Goal: Contribute content

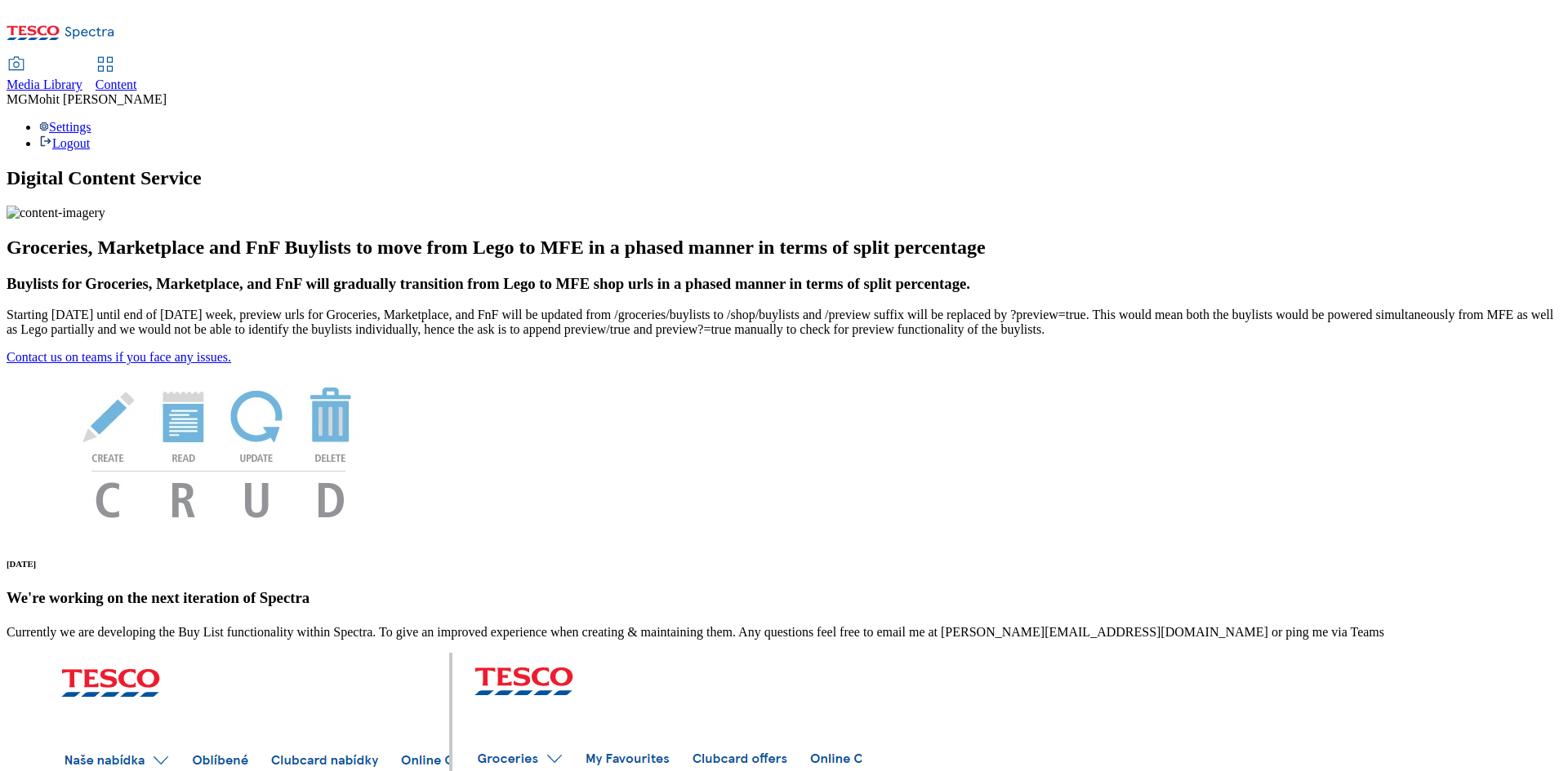
click at [137, 78] on span "Content" at bounding box center [117, 85] width 42 height 14
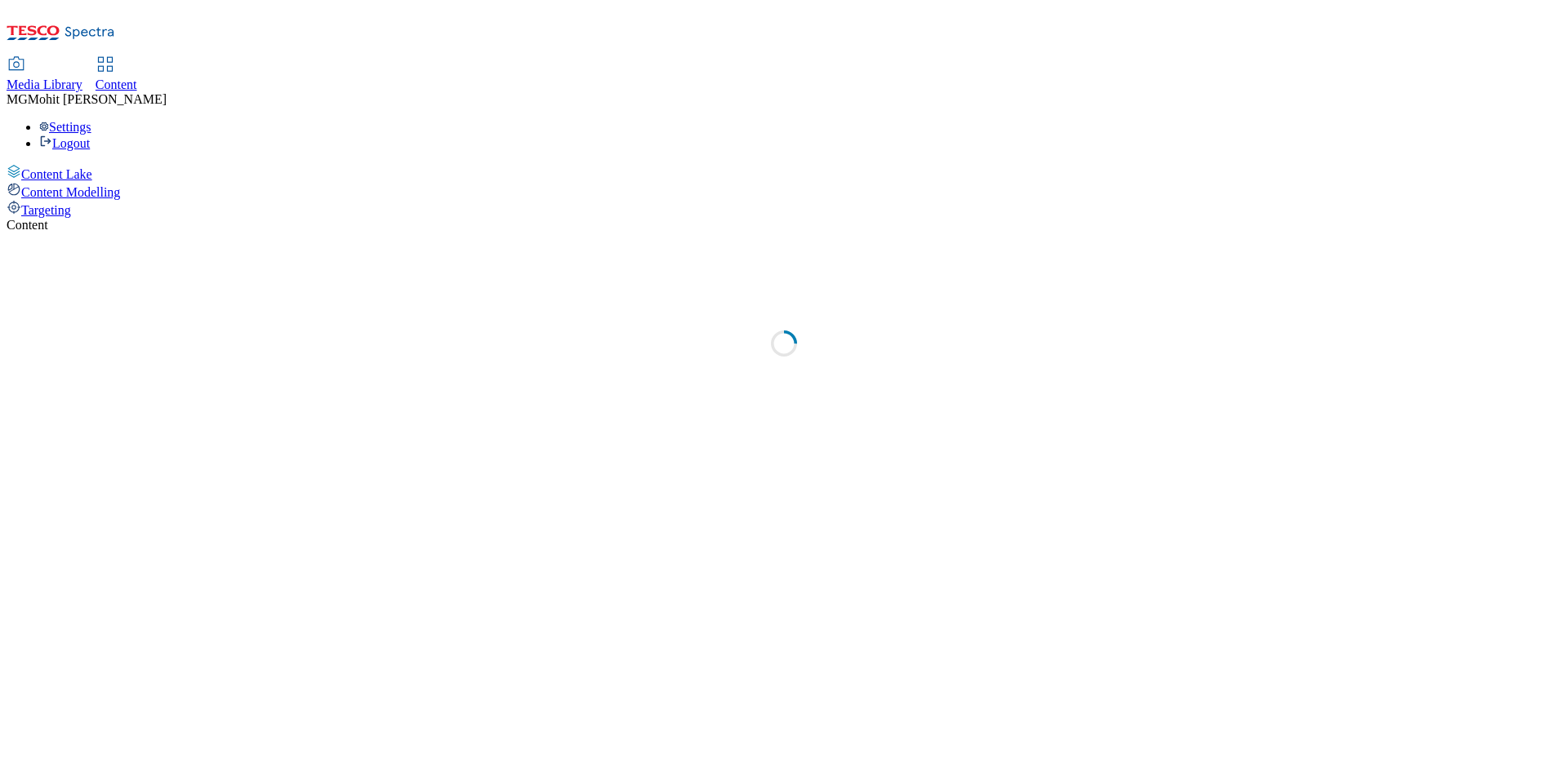
select select "ghs-uk"
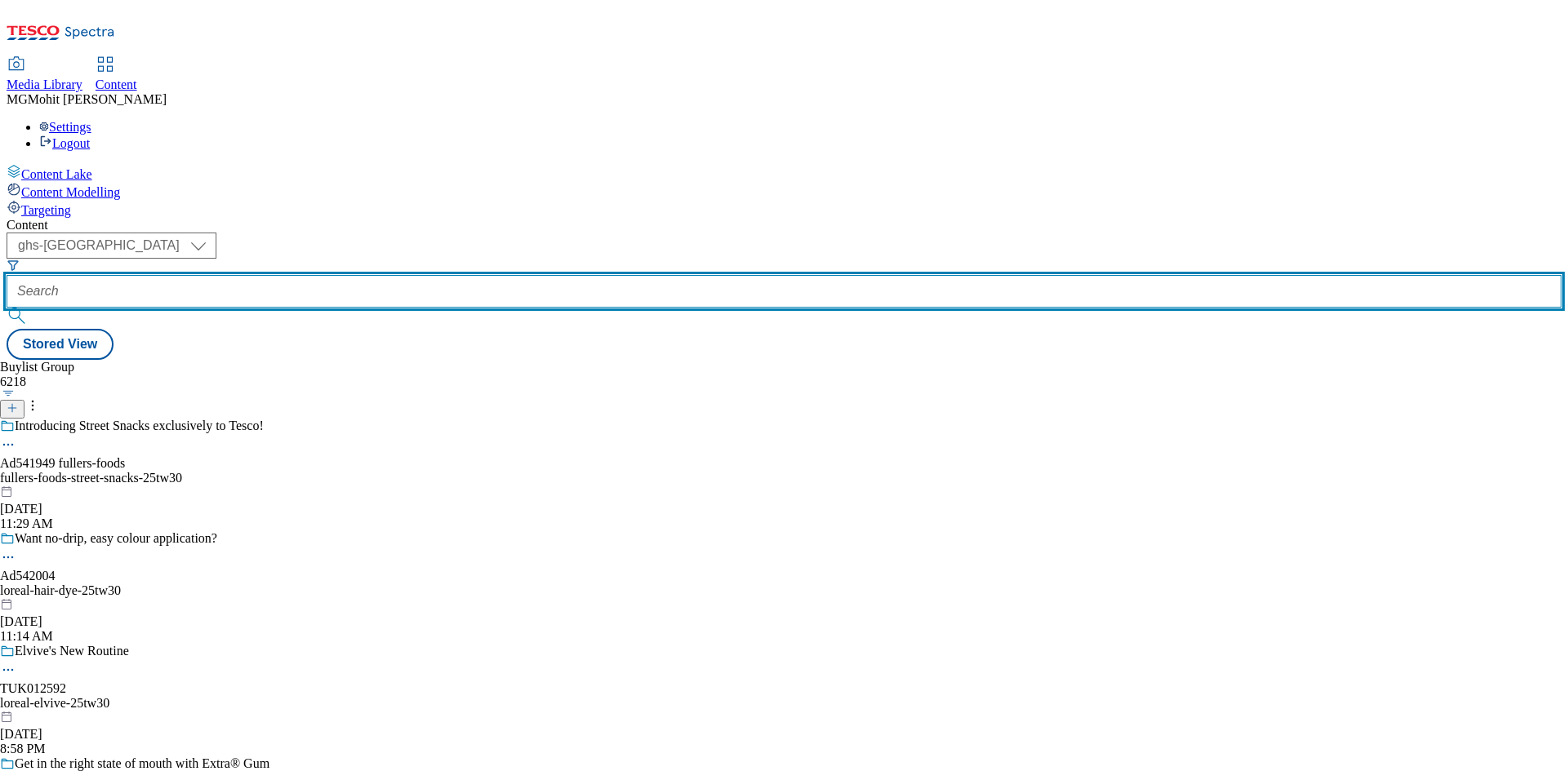
click at [416, 275] on input "text" at bounding box center [784, 291] width 1555 height 32
paste input "Ad541951"
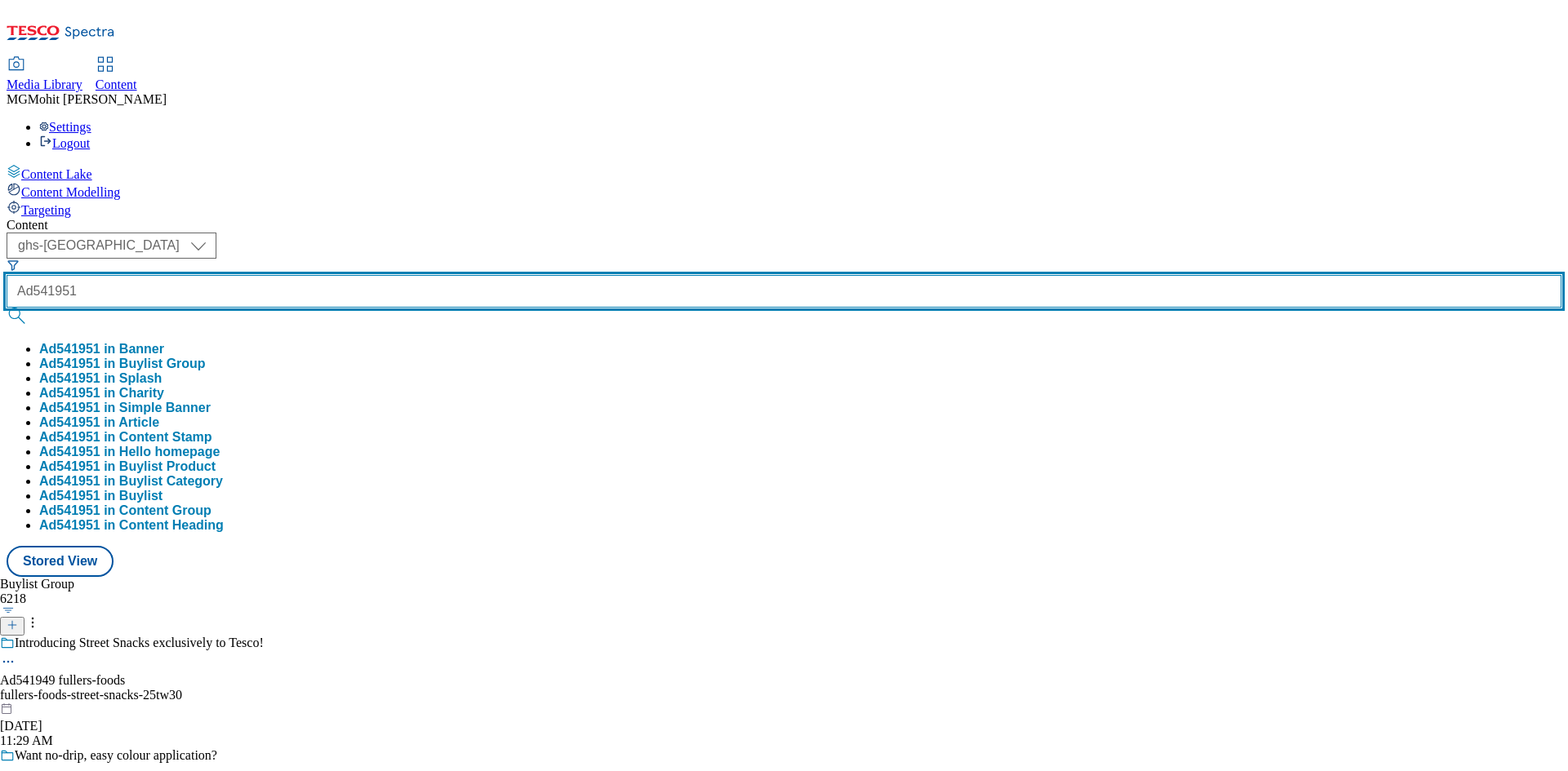
type input "Ad541951"
click at [7, 308] on button "submit" at bounding box center [18, 315] width 23 height 16
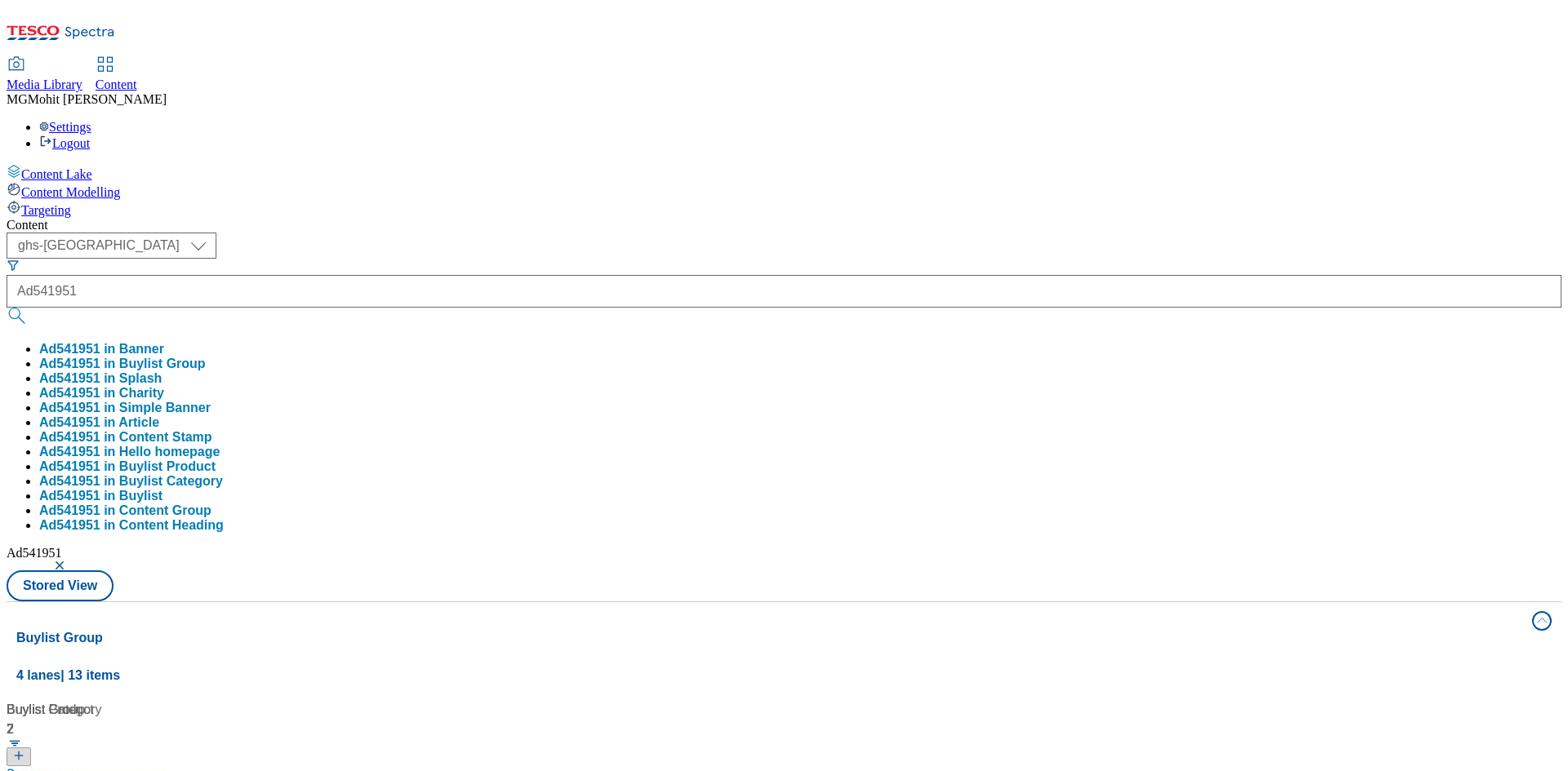
click at [7, 218] on div "Content Lake Content Modelling Targeting" at bounding box center [784, 191] width 1555 height 54
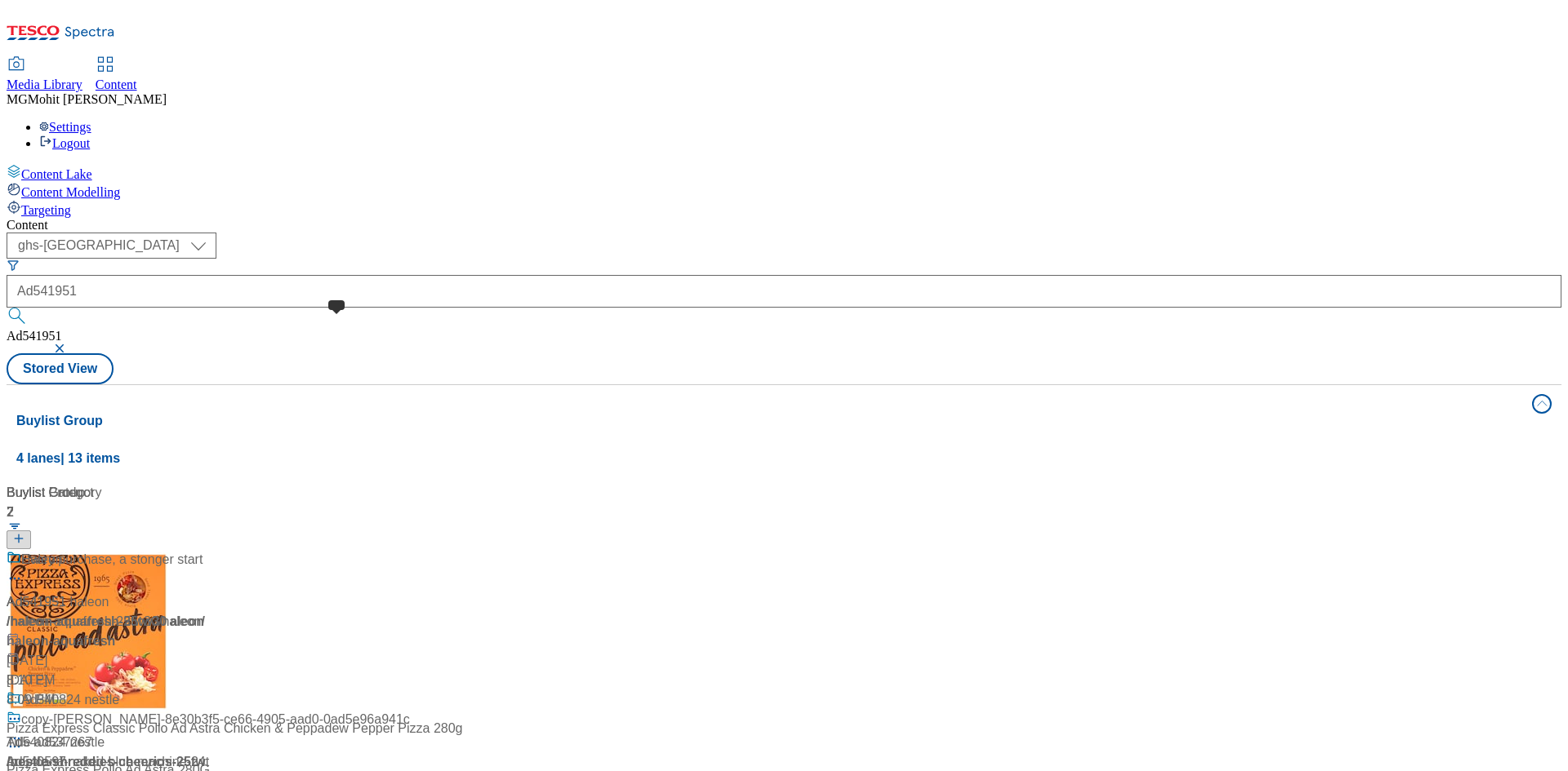
click at [21, 550] on span at bounding box center [21, 559] width 0 height 20
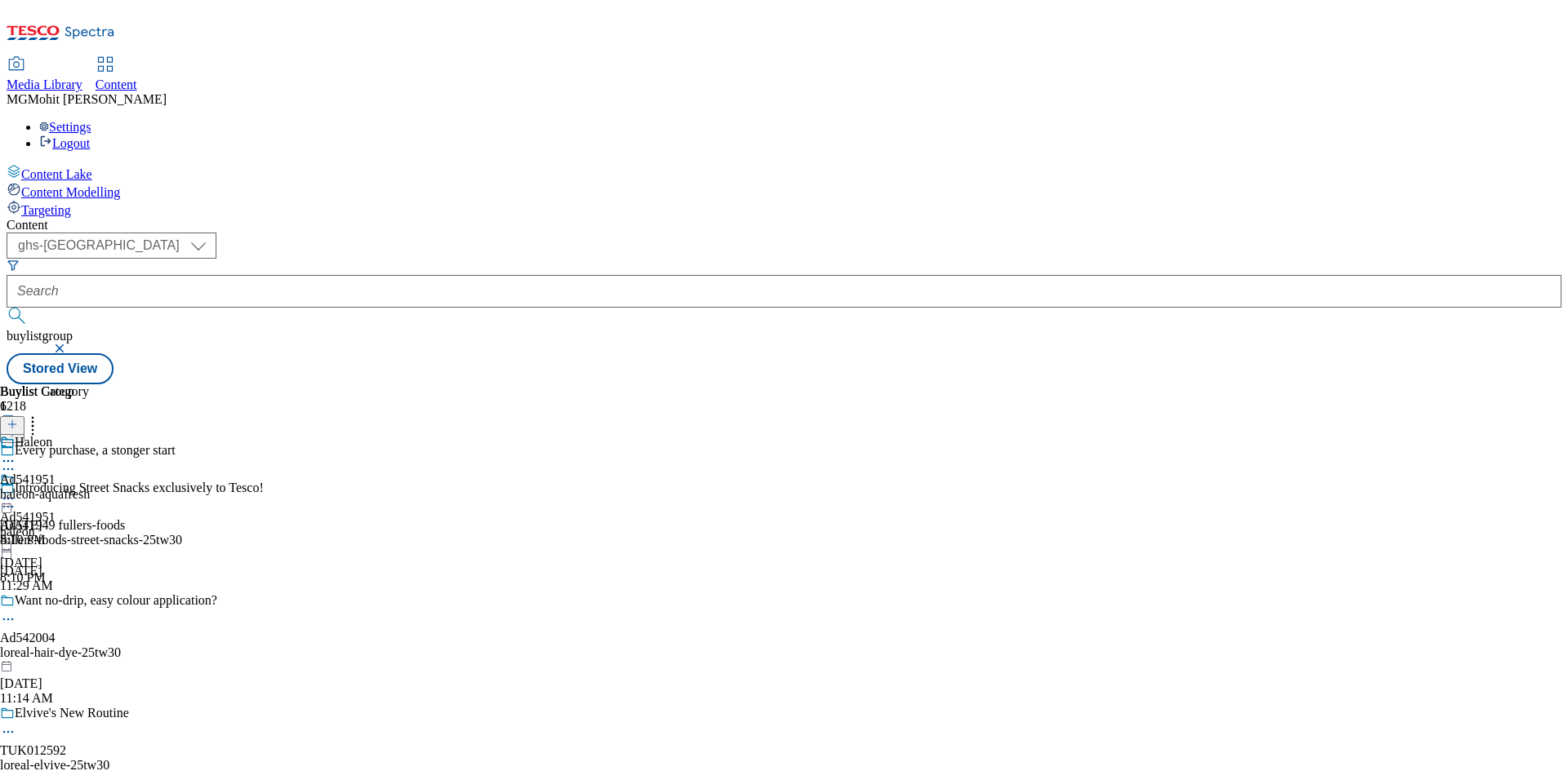
click at [16, 461] on icon at bounding box center [8, 469] width 16 height 16
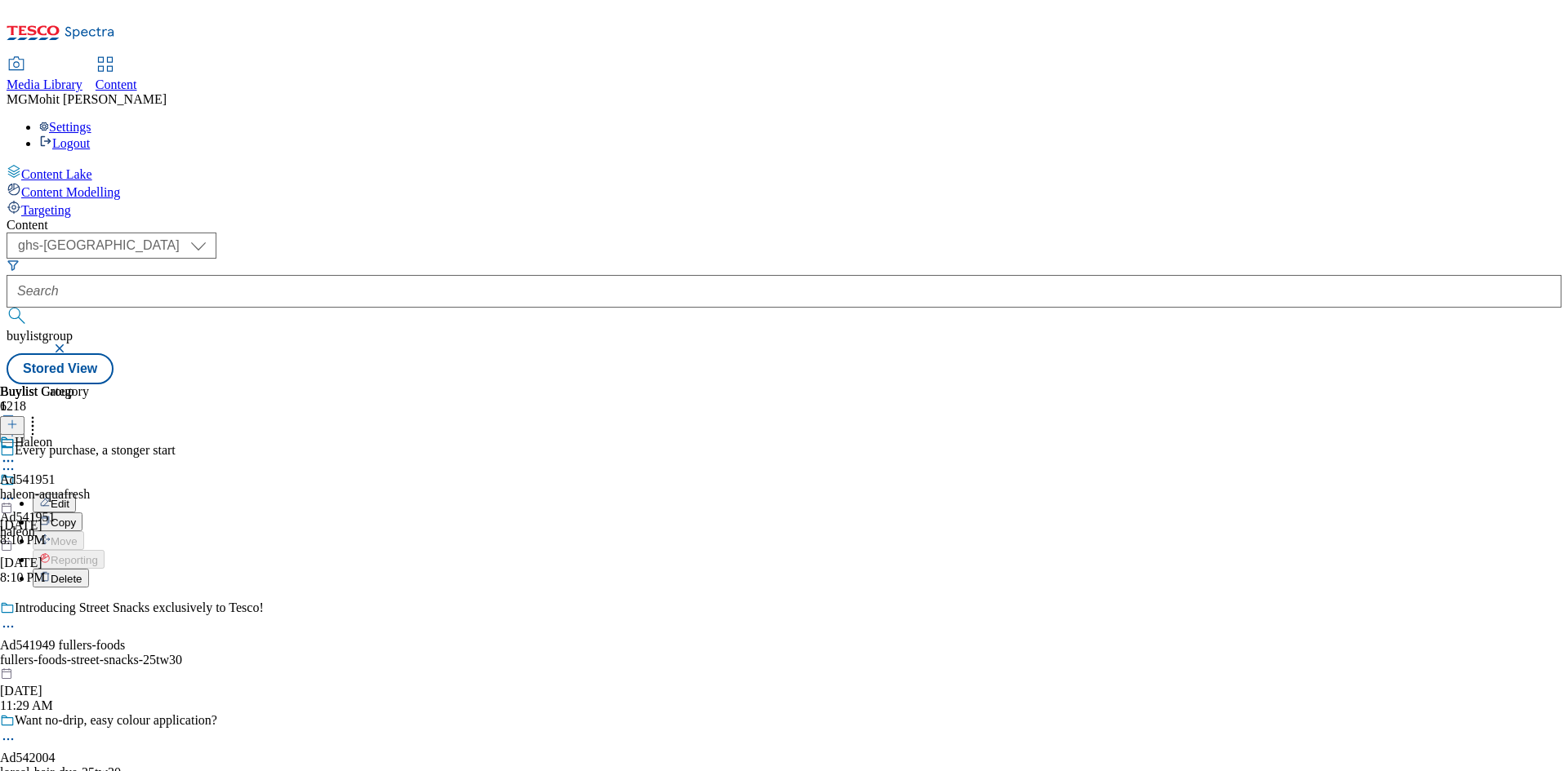
click at [69, 498] on span "Edit" at bounding box center [60, 503] width 19 height 12
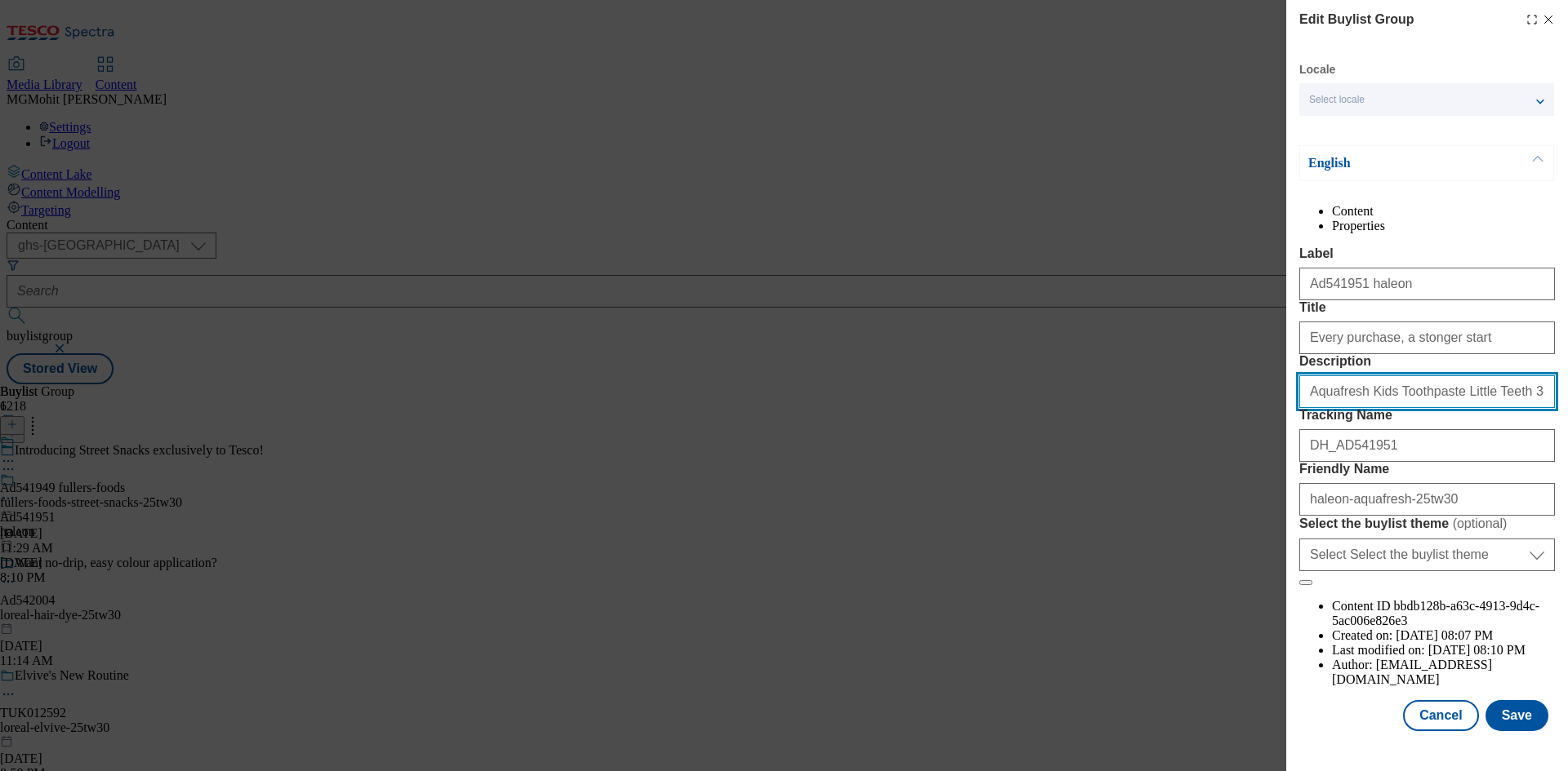
click at [1351, 408] on input "Aquafresh Kids Toothpaste Little Teeth 3-5 Years 75ml" at bounding box center [1426, 391] width 255 height 32
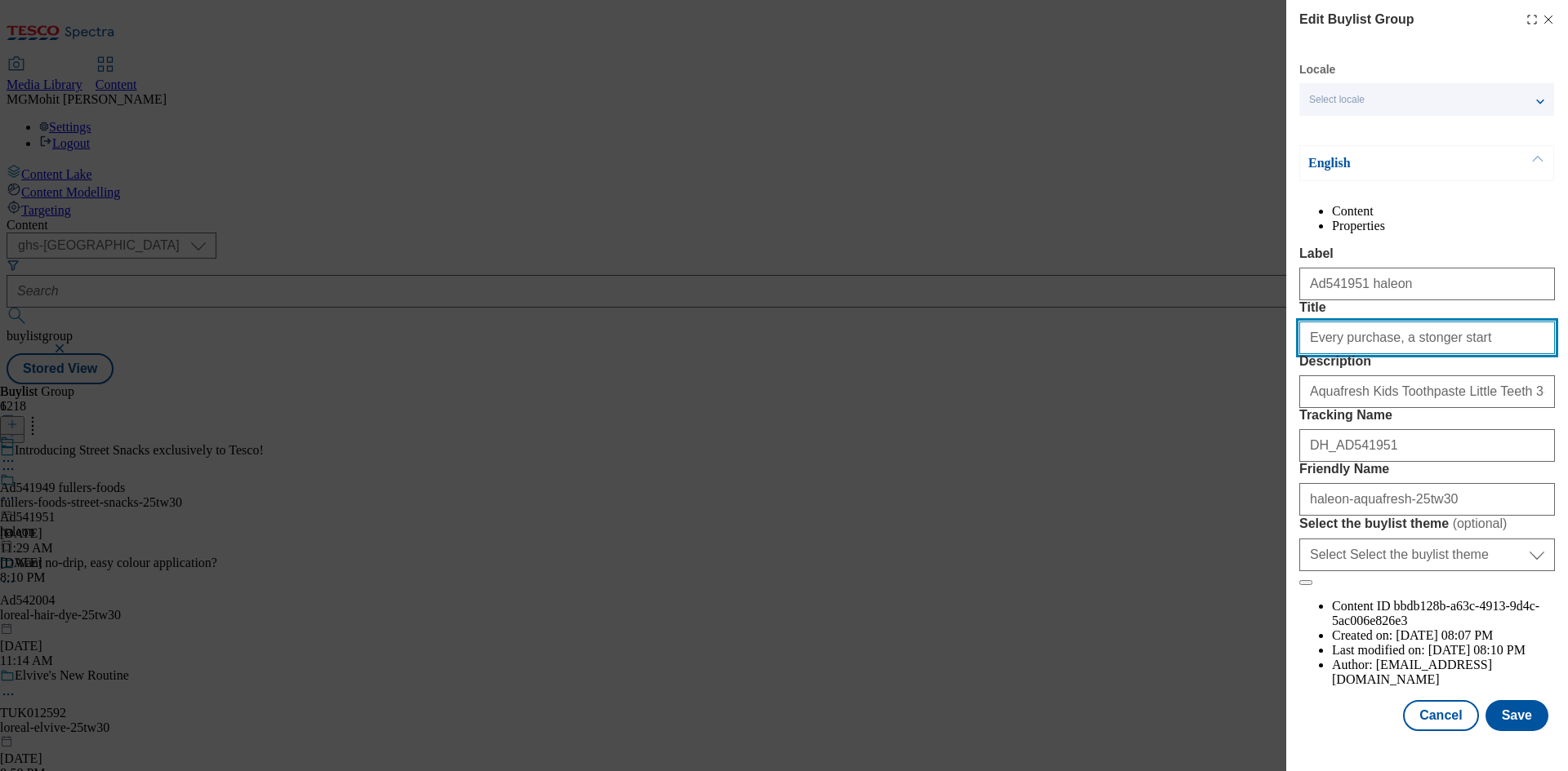
click at [1354, 354] on input "Every purchase, a stonger start" at bounding box center [1426, 338] width 255 height 32
paste input "For every pack sold, we'll donate 5p to help kids access oral health products a…"
click at [1502, 728] on button "Save" at bounding box center [1517, 716] width 63 height 31
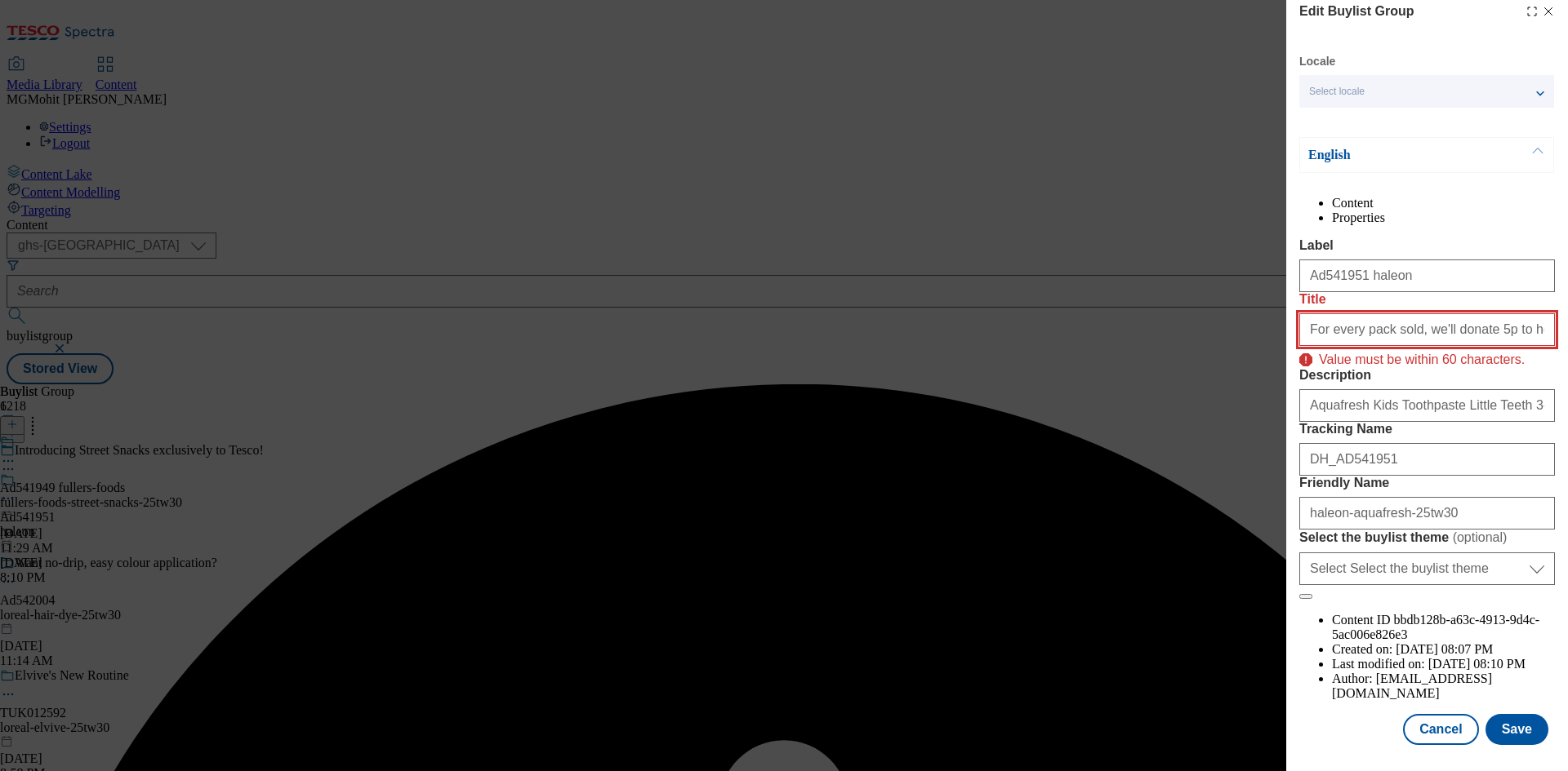
click at [1399, 340] on input "For every pack sold, we'll donate 5p to help kids access oral health products a…" at bounding box center [1426, 329] width 255 height 32
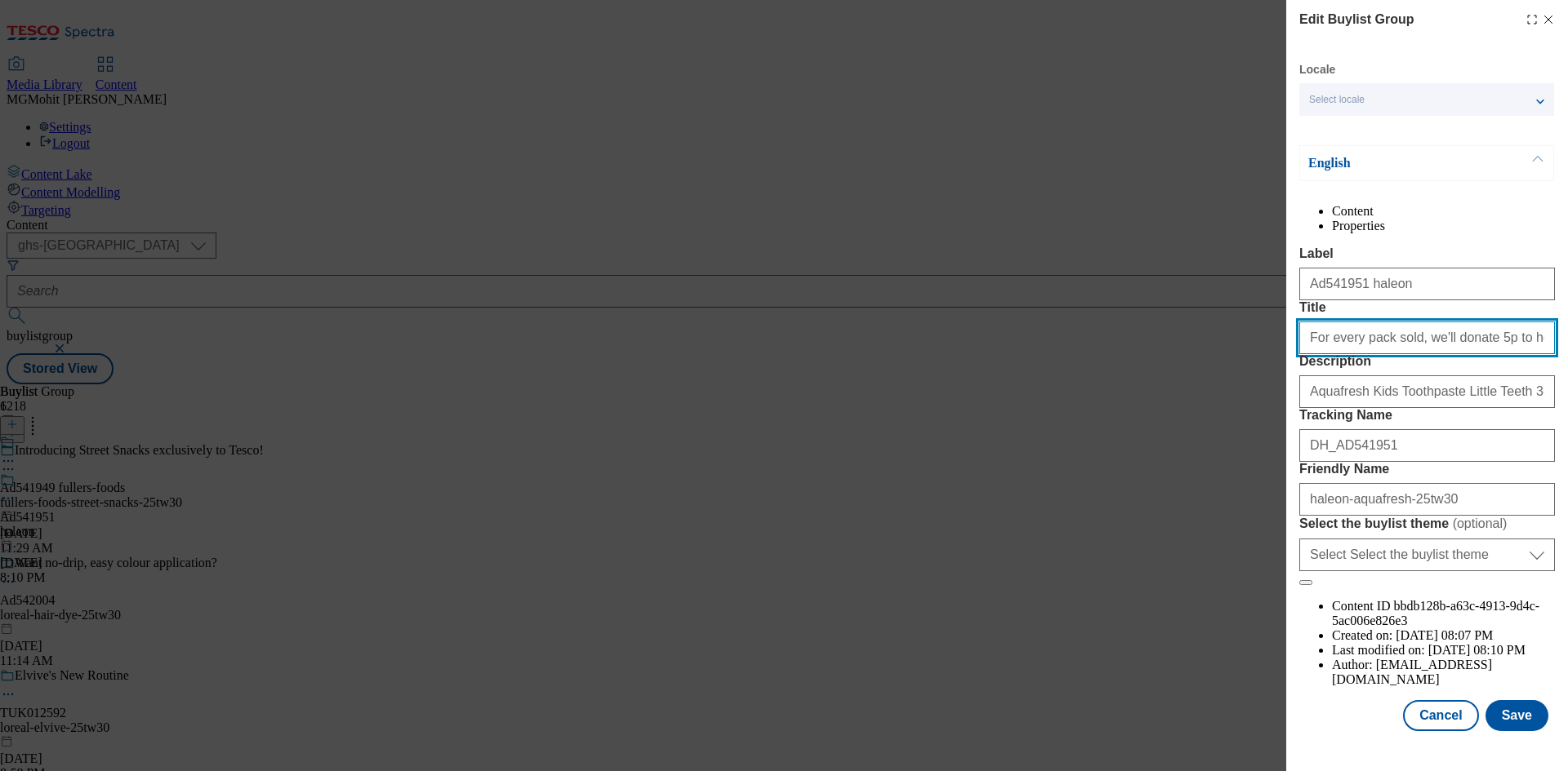
scroll to position [0, 183]
drag, startPoint x: 1469, startPoint y: 339, endPoint x: 1567, endPoint y: 338, distance: 98.0
click at [1567, 338] on div "Edit Buylist Group Locale Select locale English Welsh English Content Propertie…" at bounding box center [1426, 367] width 282 height 735
type input "For every pack sold, we'll donate 5p"
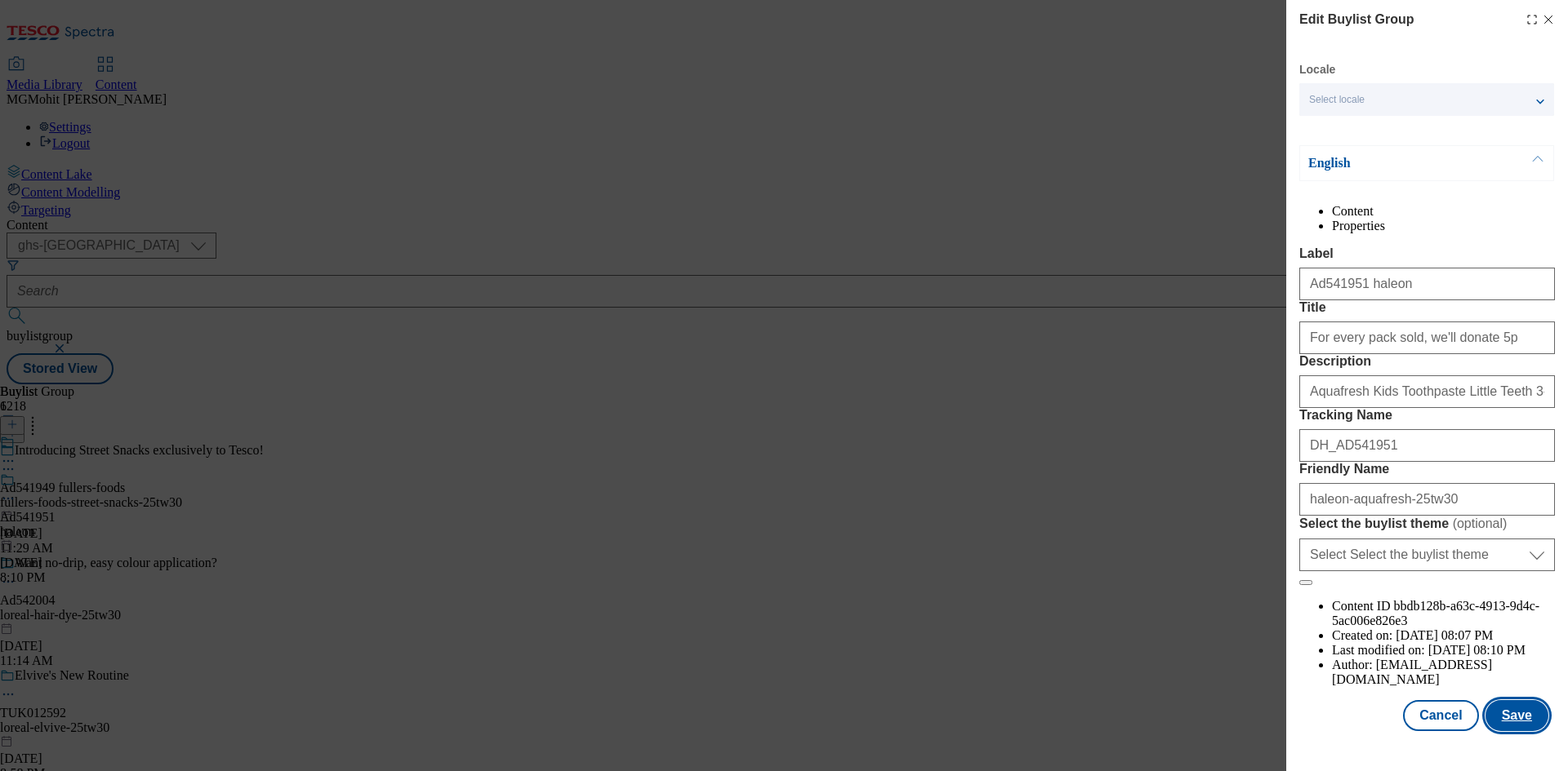
click at [1515, 731] on button "Save" at bounding box center [1517, 716] width 63 height 31
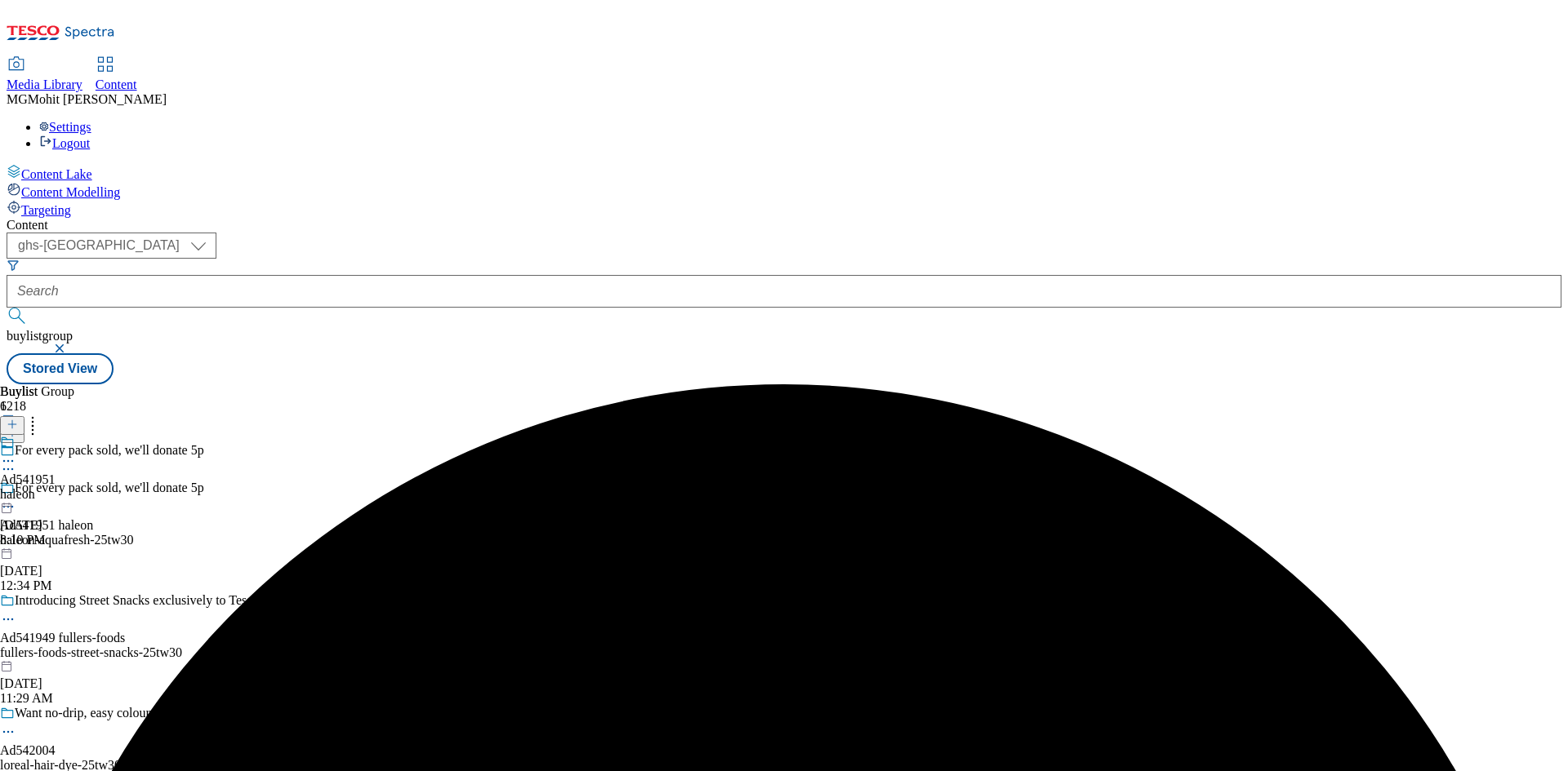
click at [14, 461] on circle at bounding box center [12, 461] width 3 height 3
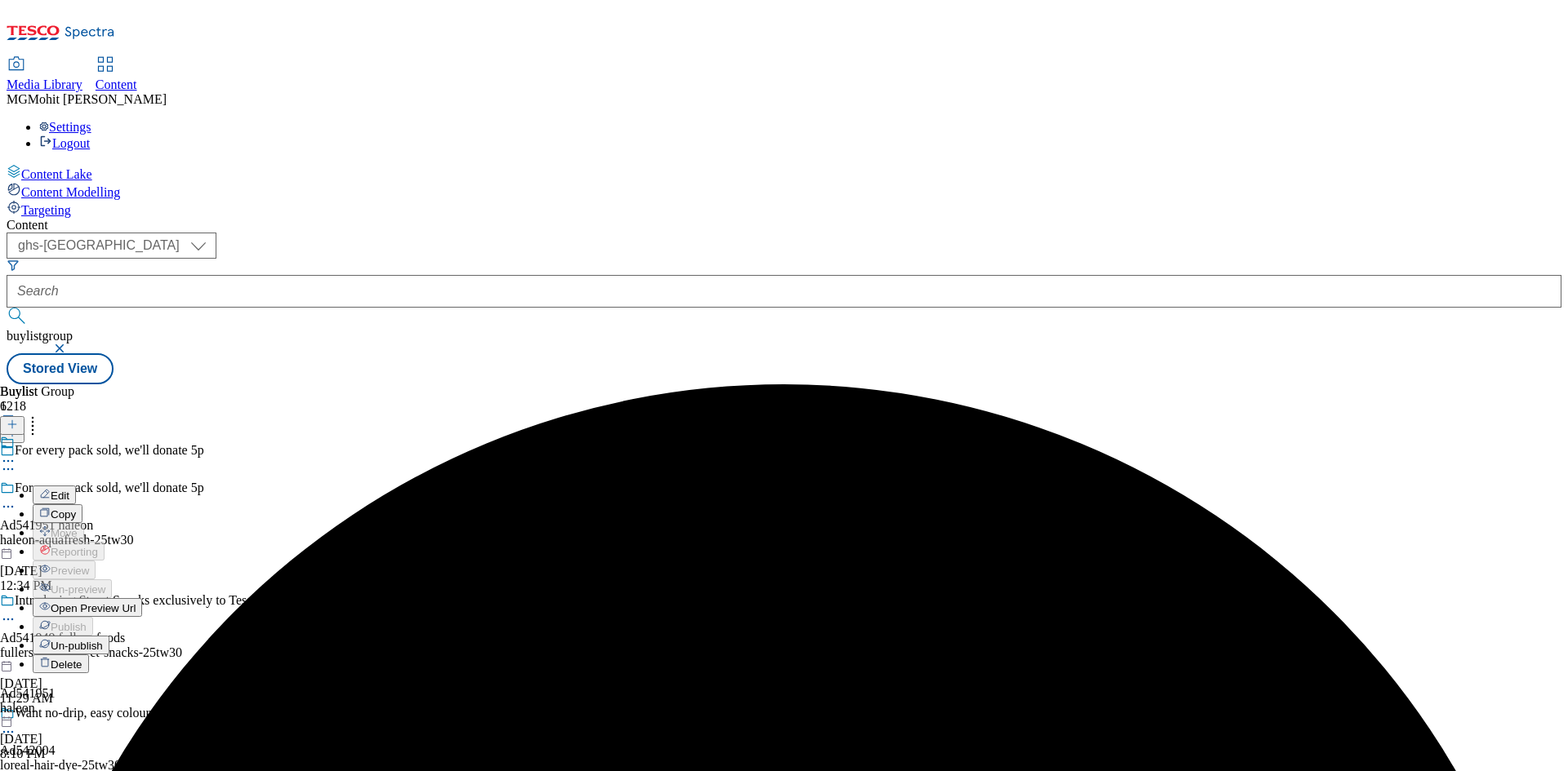
click at [69, 490] on span "Edit" at bounding box center [60, 496] width 19 height 12
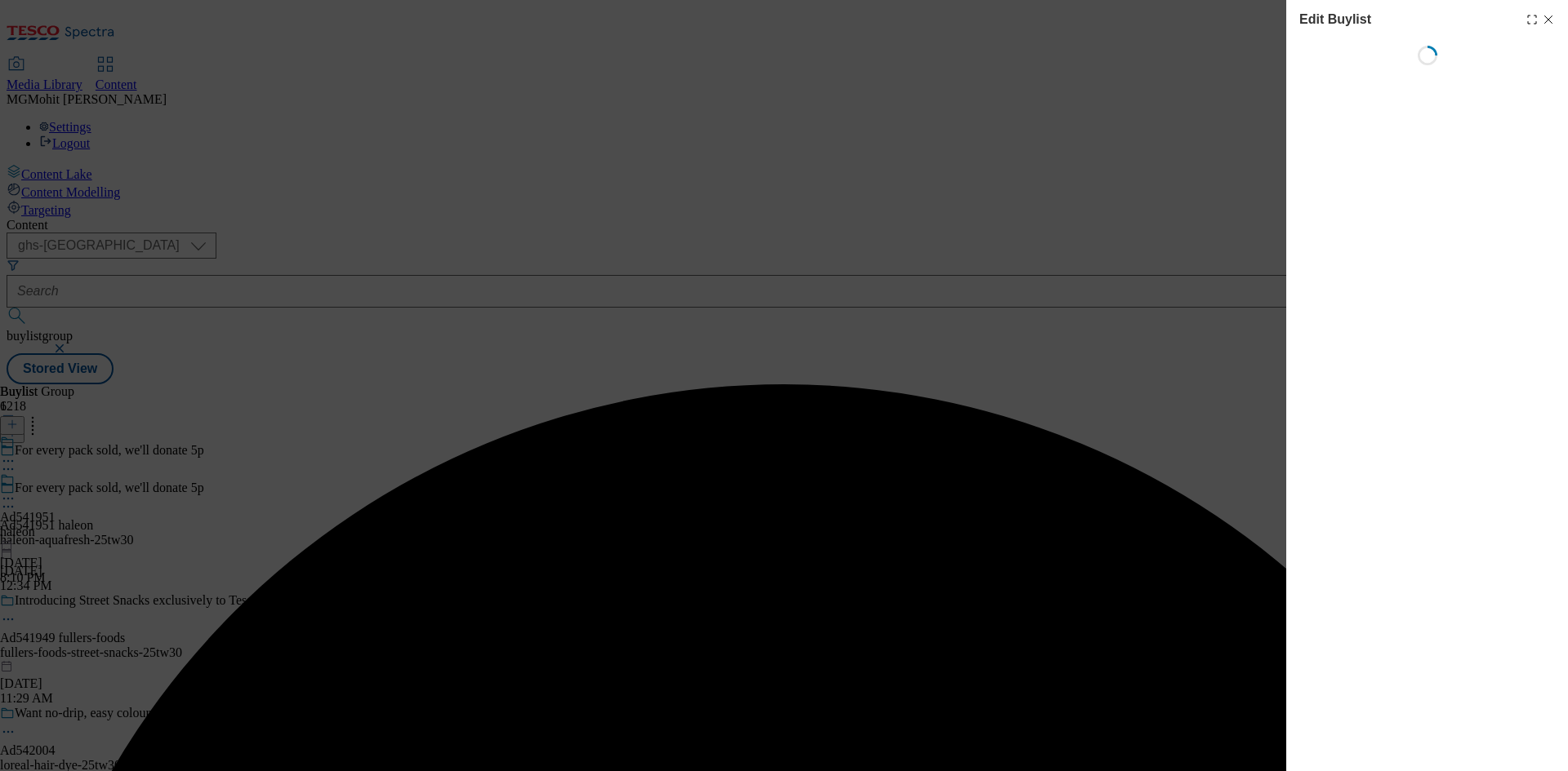
select select "tactical"
select select "supplier funded short term 1-3 weeks"
select select "dunnhumby"
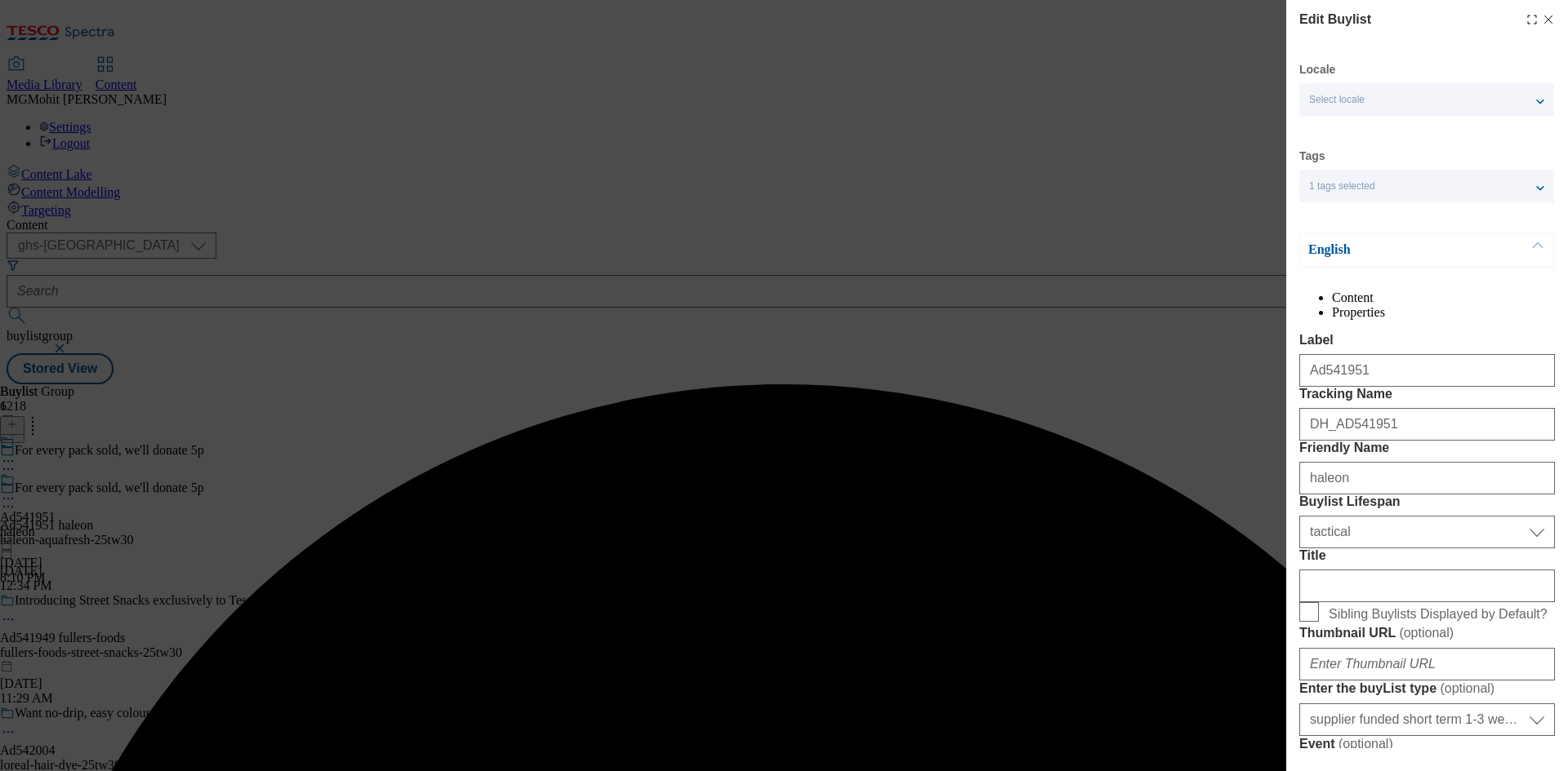
select select "Banner"
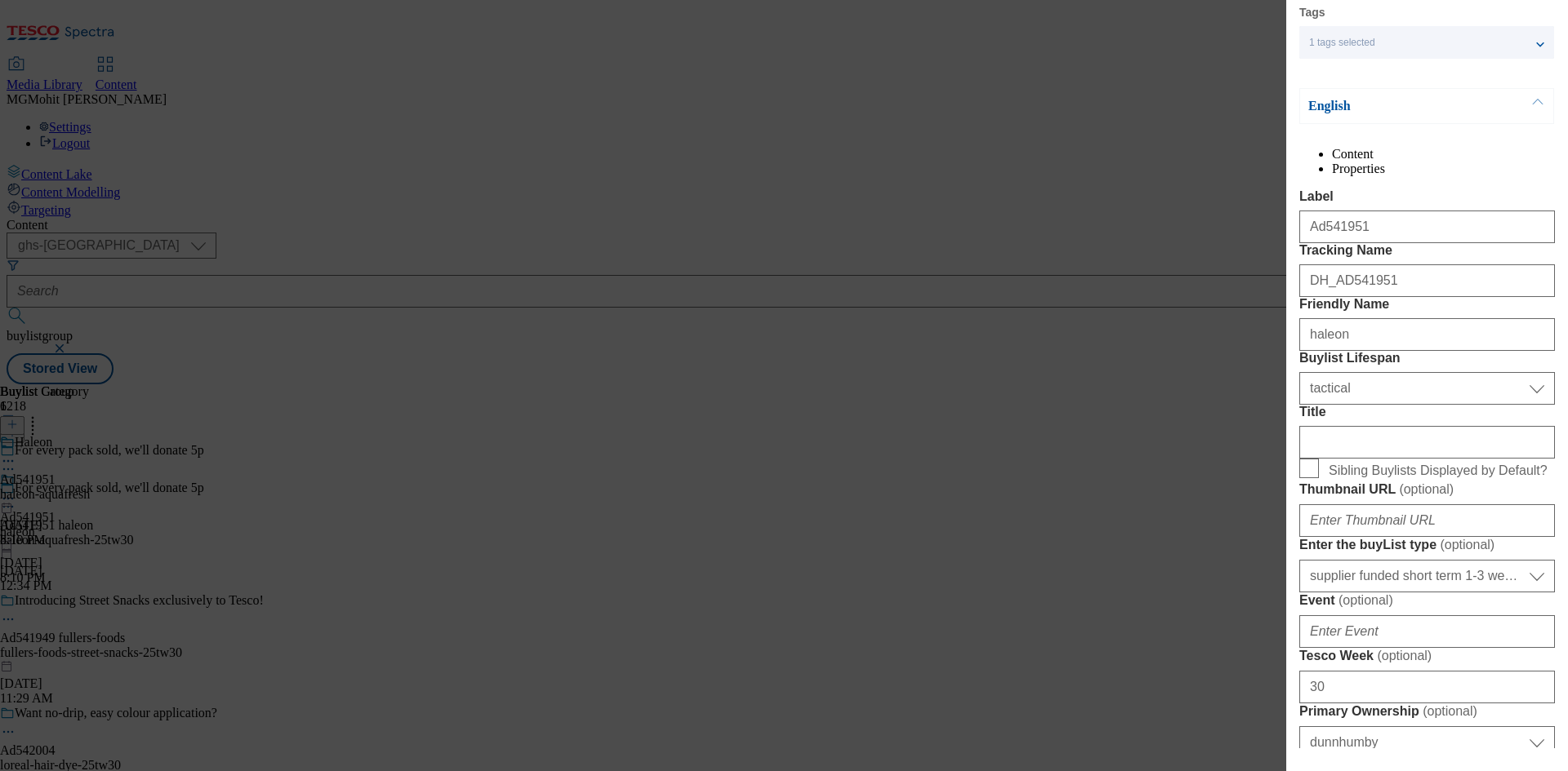
scroll to position [163, 0]
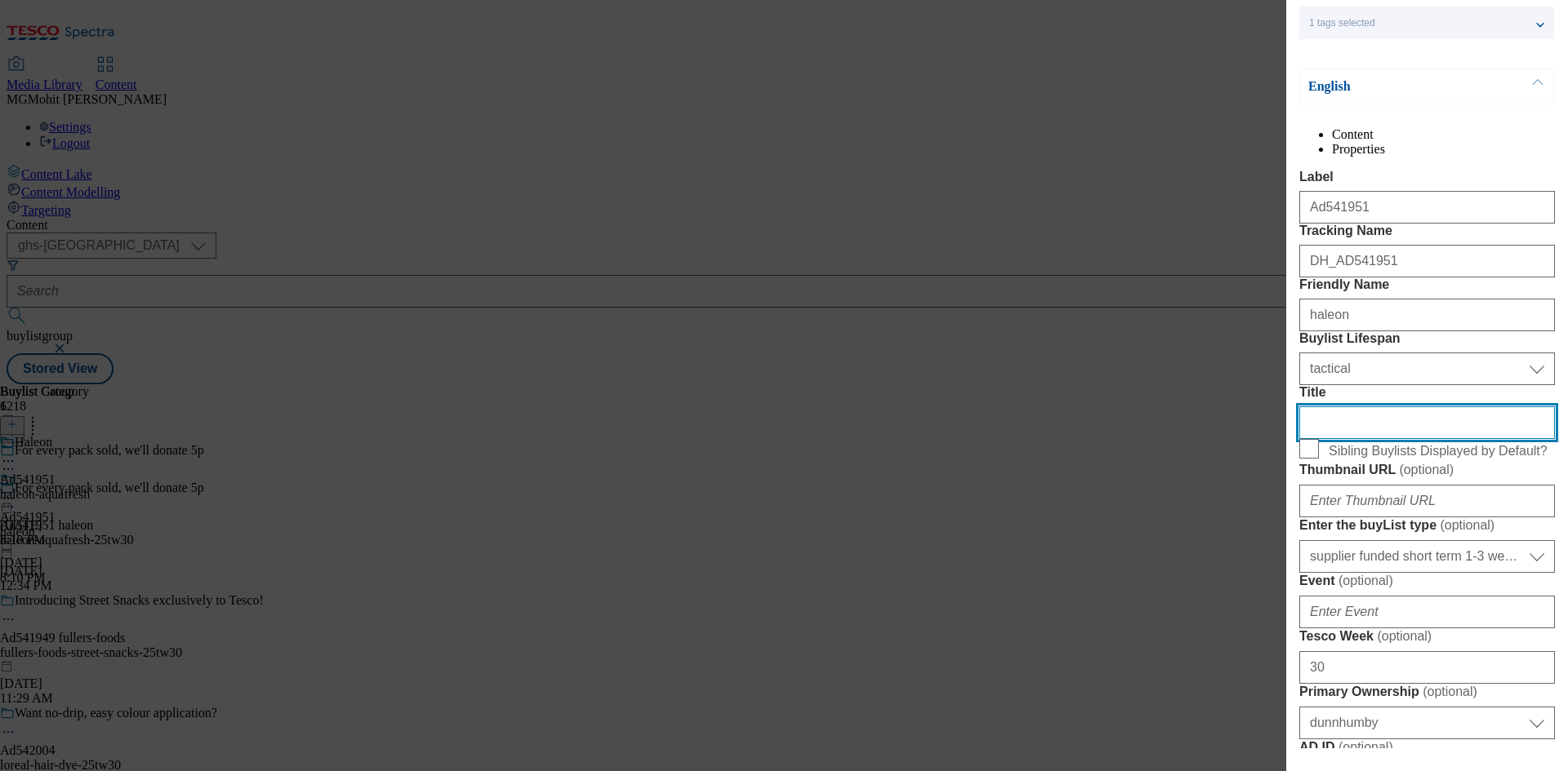
click at [1388, 440] on input "Title" at bounding box center [1426, 423] width 255 height 32
paste input "to help kids access oral health products and education"
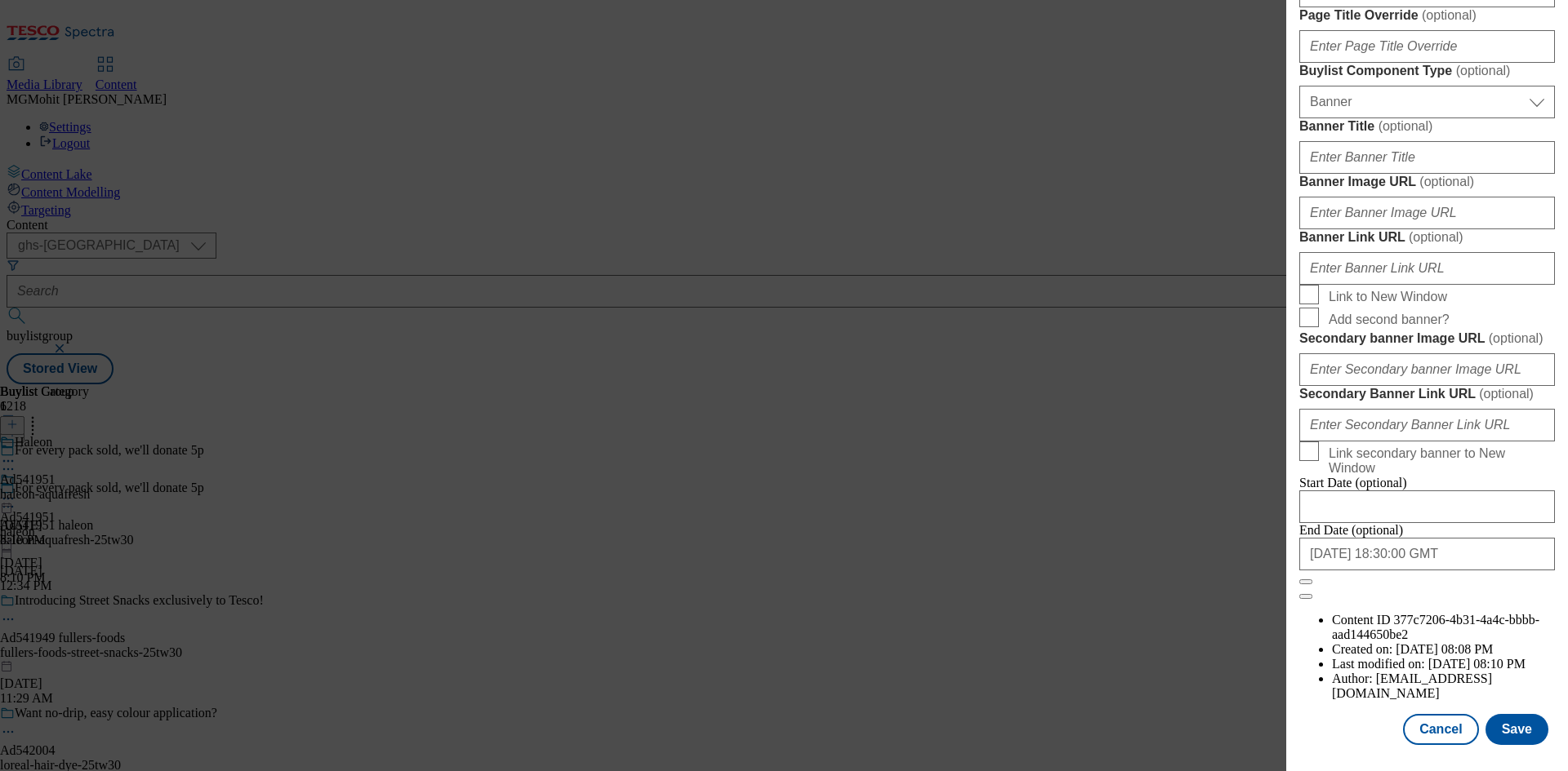
scroll to position [1690, 0]
type input "to help kids access oral health products and education"
click at [1506, 723] on button "Save" at bounding box center [1517, 729] width 63 height 31
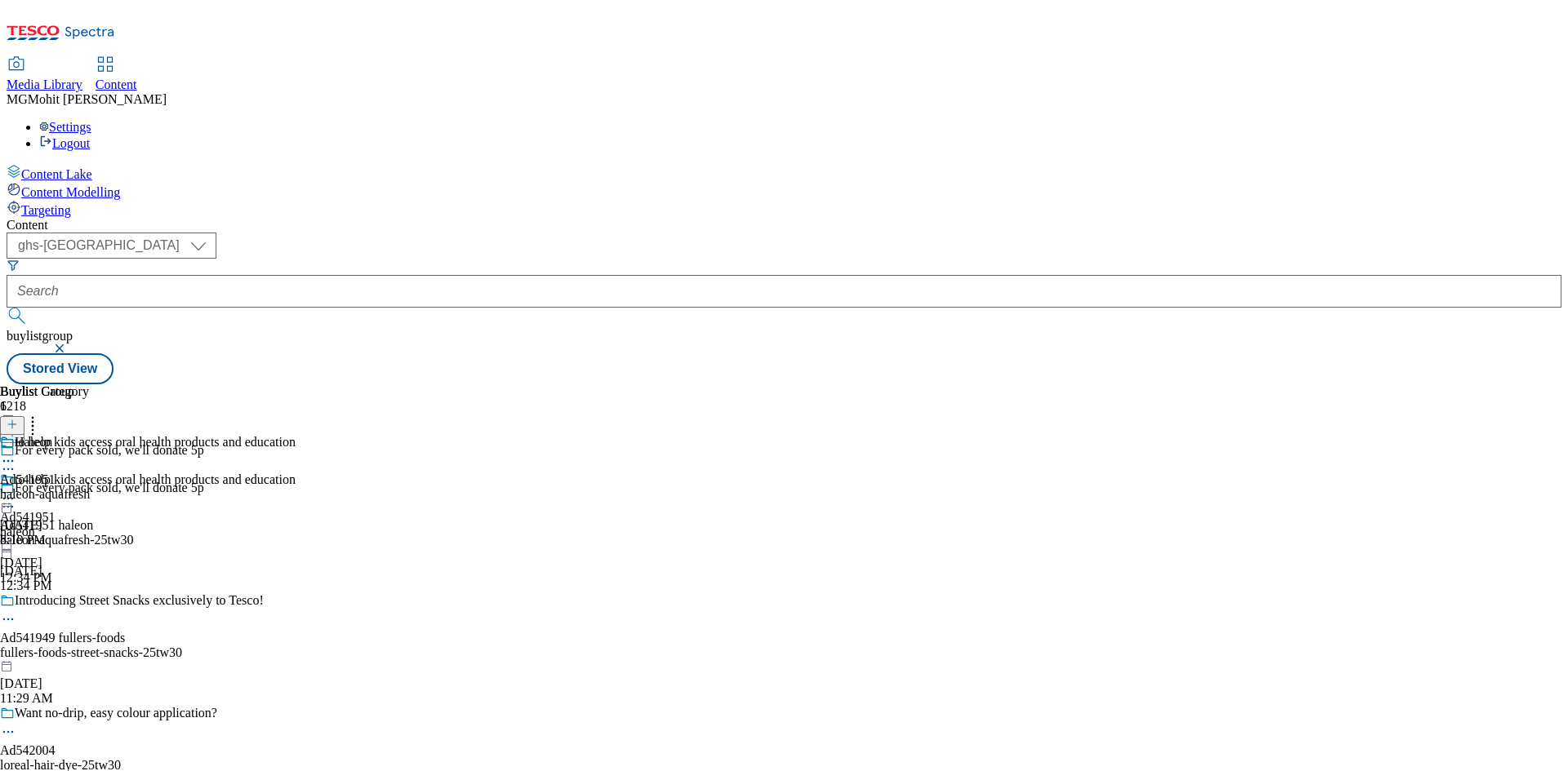
click at [9, 498] on circle at bounding box center [9, 498] width 3 height 3
click at [89, 602] on span "Preview" at bounding box center [69, 608] width 38 height 12
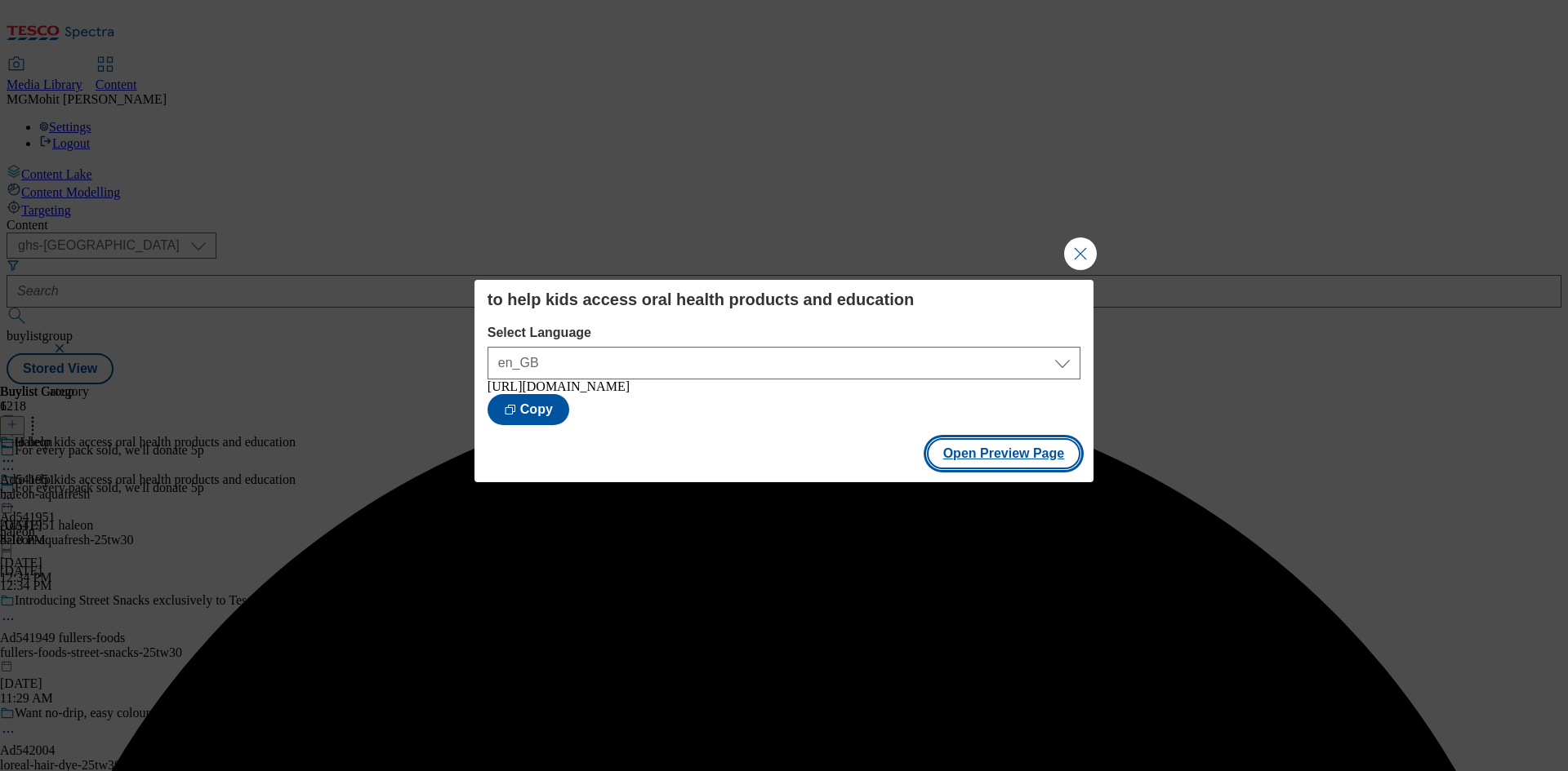
click at [1036, 459] on button "Open Preview Page" at bounding box center [1004, 454] width 154 height 31
click at [1073, 244] on button "Close Modal" at bounding box center [1080, 254] width 32 height 32
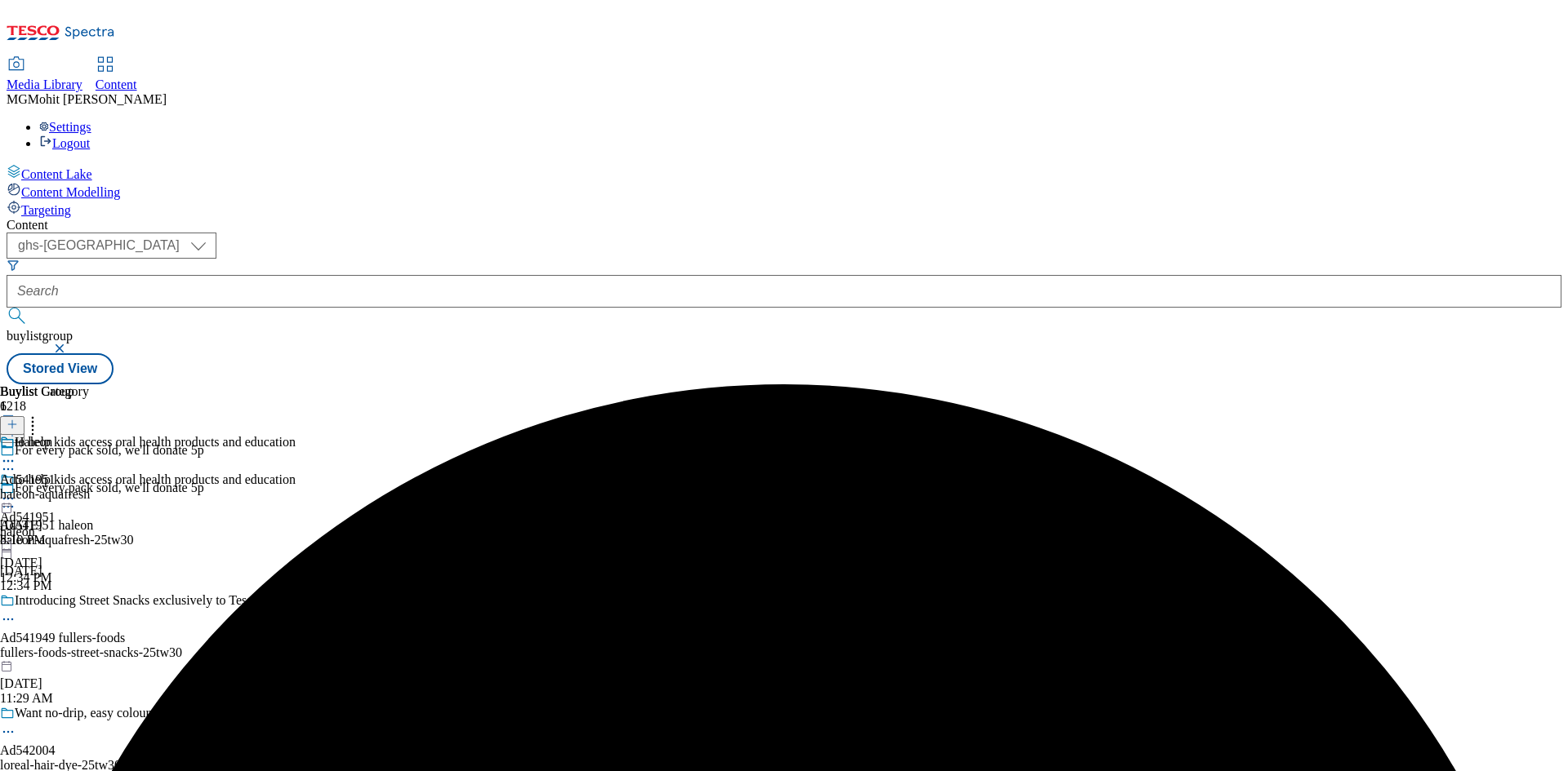
click at [16, 491] on icon at bounding box center [8, 498] width 16 height 16
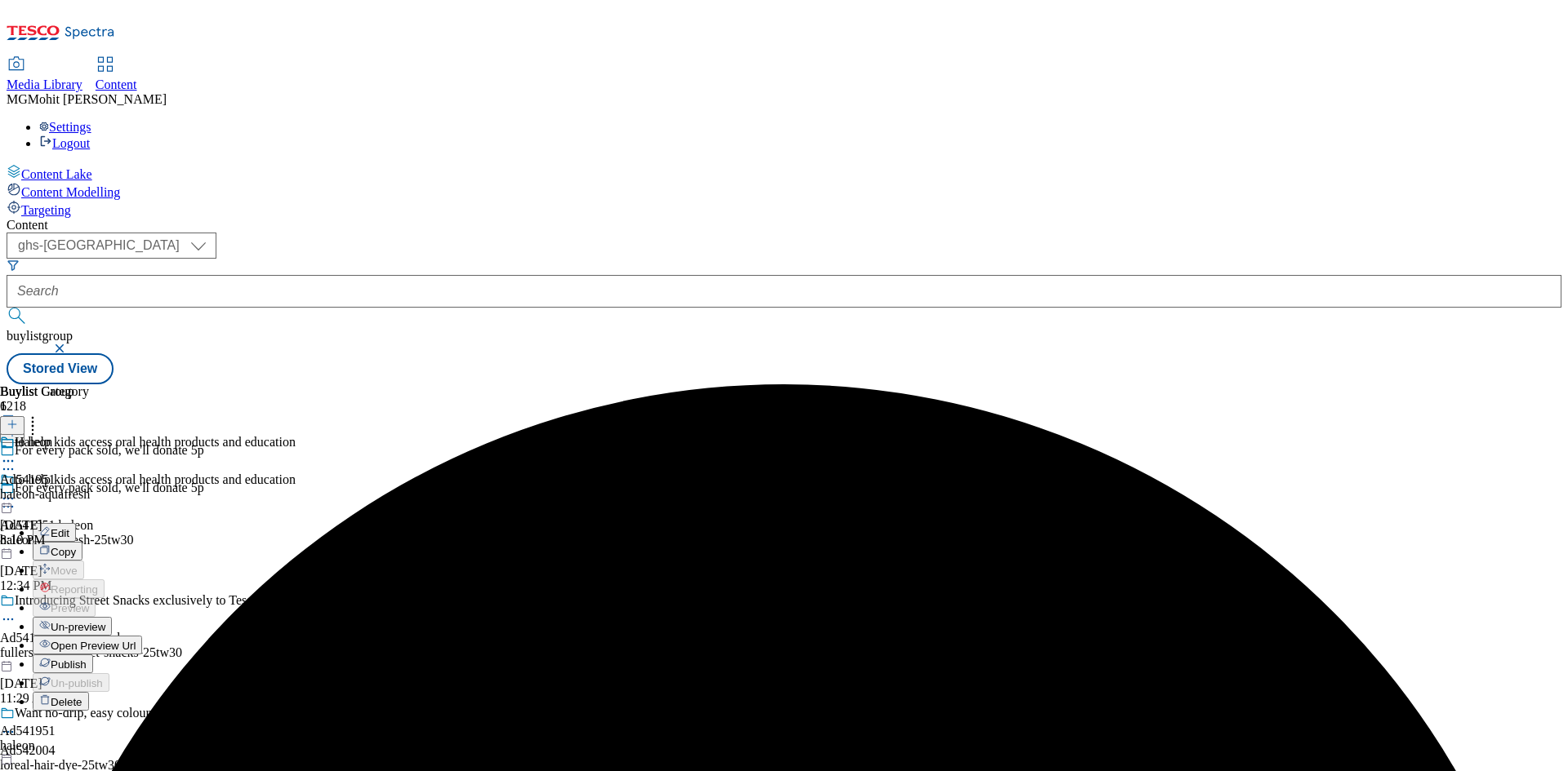
click at [86, 659] on span "Publish" at bounding box center [68, 665] width 36 height 12
